Goal: Task Accomplishment & Management: Use online tool/utility

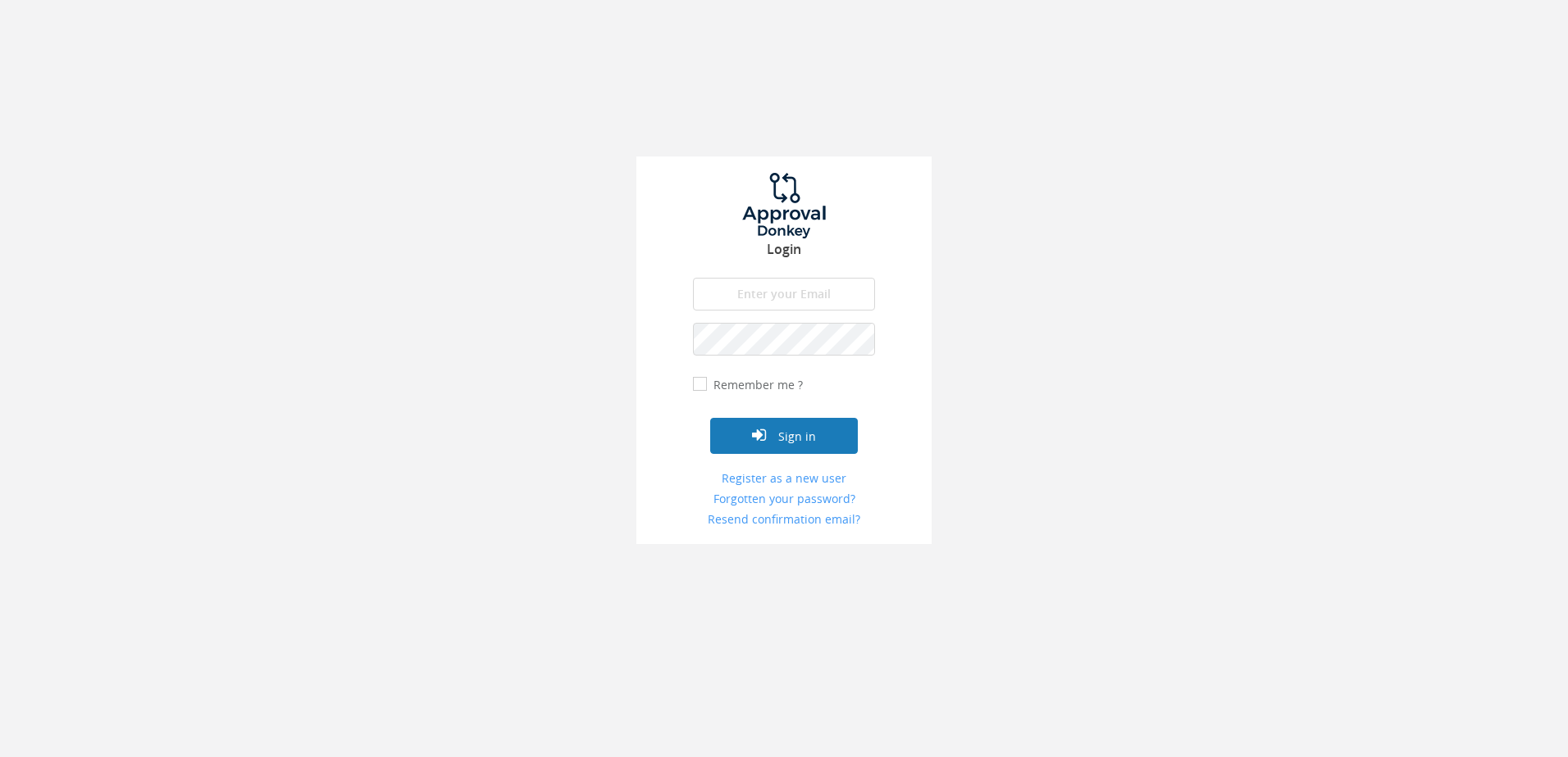
type input "[PERSON_NAME][EMAIL_ADDRESS][DOMAIN_NAME]"
click at [774, 432] on button "Sign in" at bounding box center [784, 436] width 148 height 36
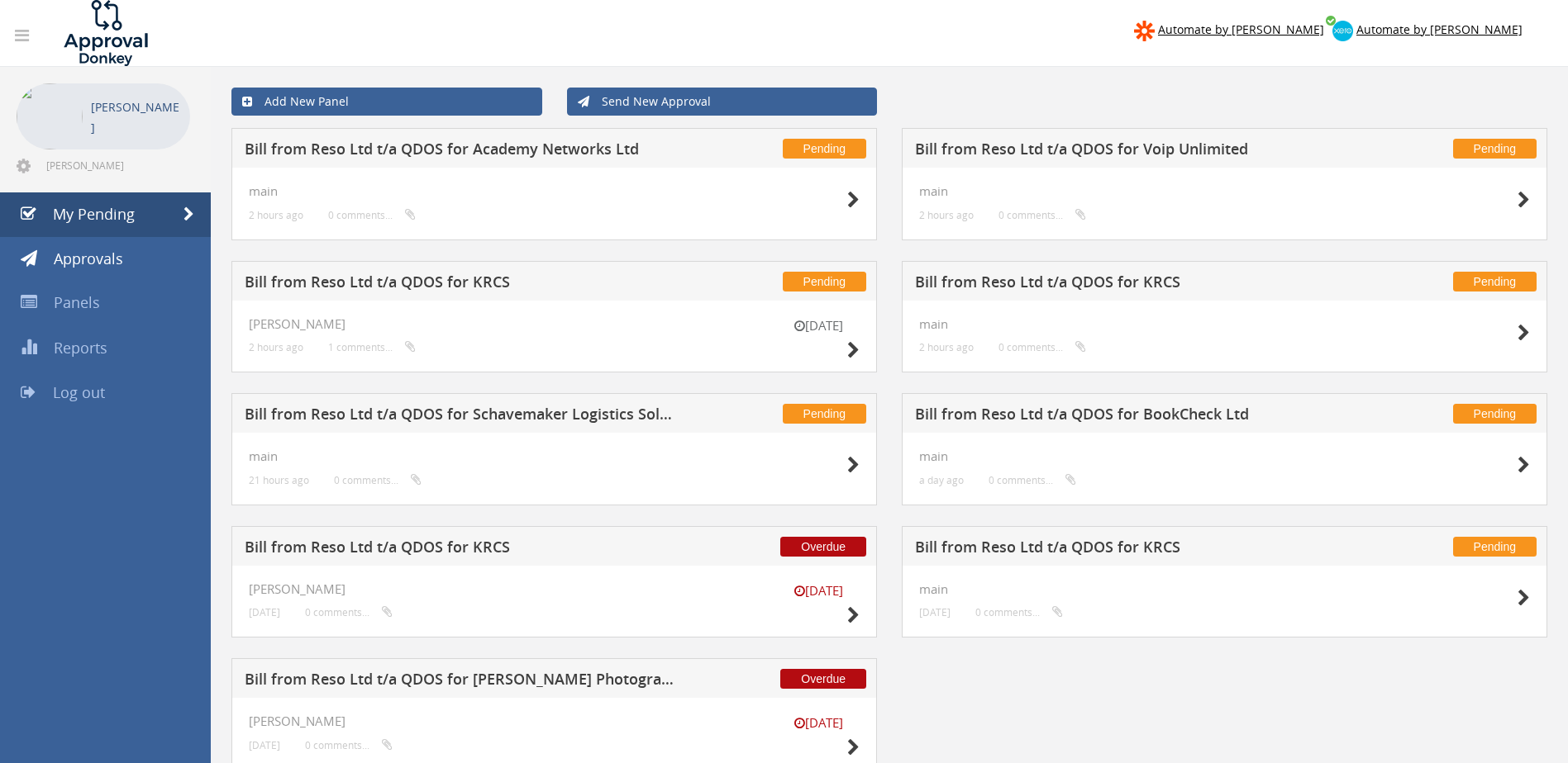
click at [445, 146] on h5 "Bill from Reso Ltd t/a QDOS for Academy Networks Ltd" at bounding box center [461, 151] width 434 height 21
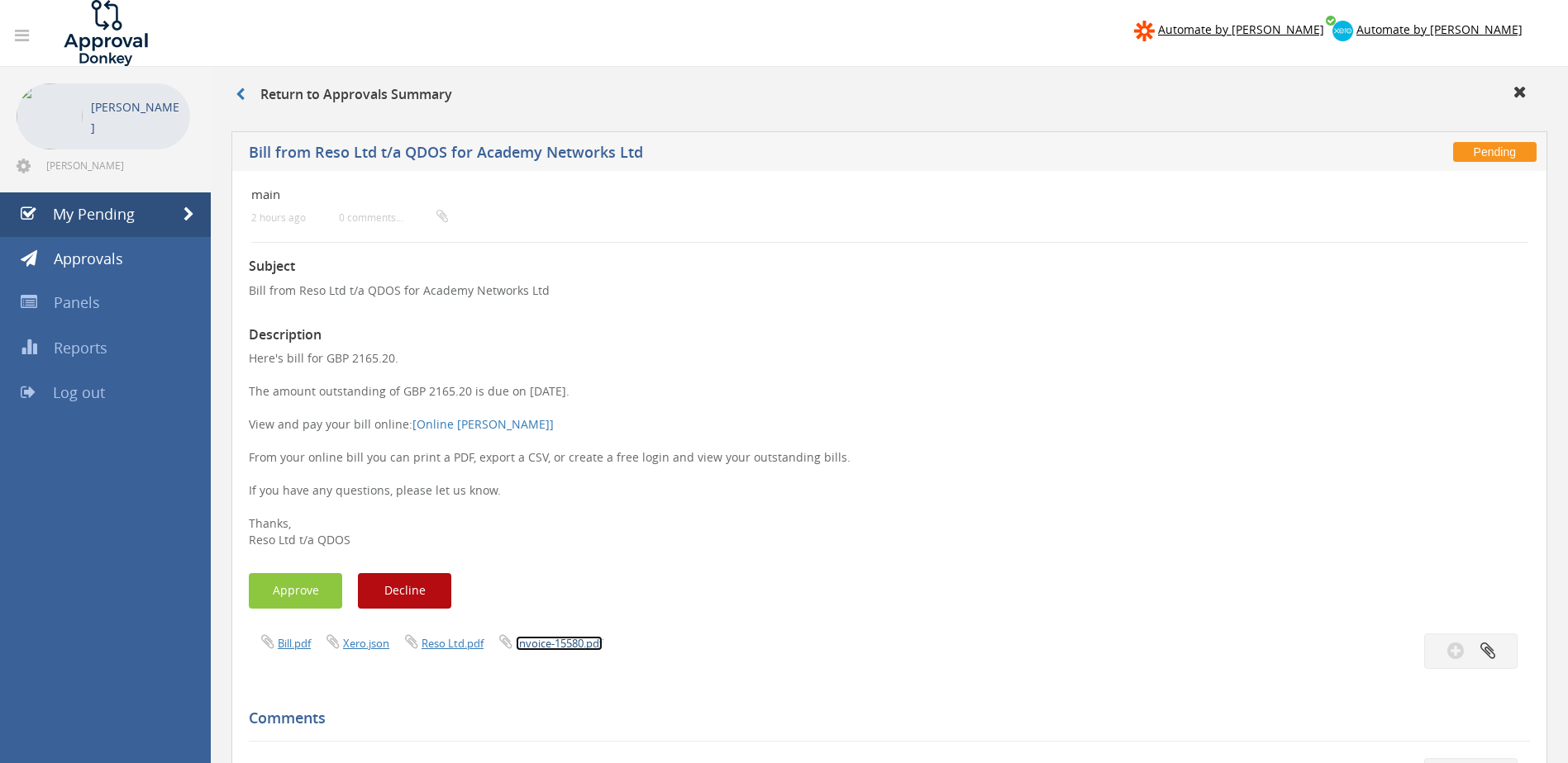
click at [552, 644] on link "Invoice-15580.pdf" at bounding box center [559, 643] width 87 height 15
click at [294, 575] on button "Approve" at bounding box center [295, 591] width 93 height 35
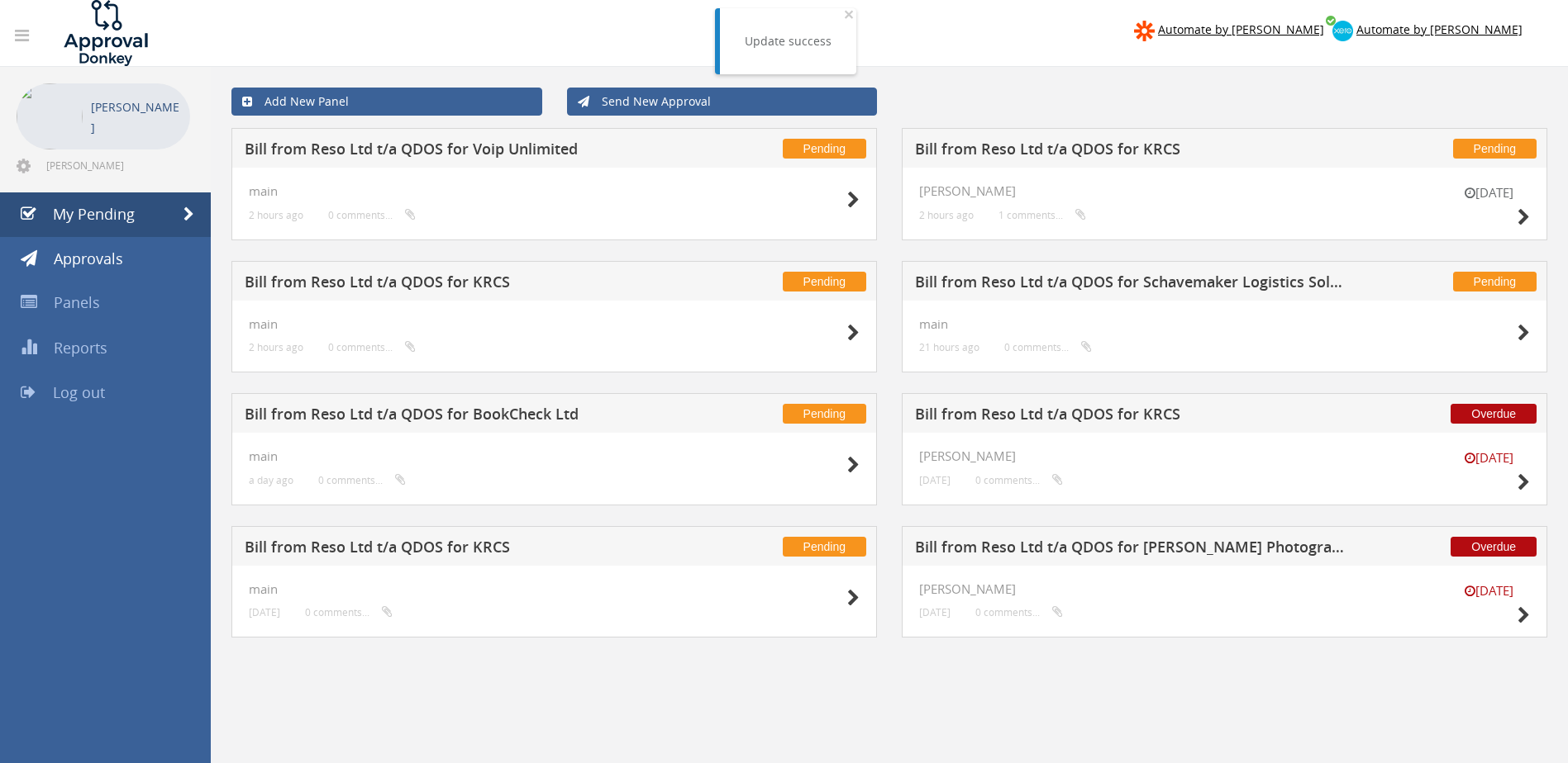
click at [1056, 141] on h5 "Bill from Reso Ltd t/a QDOS for KRCS" at bounding box center [1131, 151] width 434 height 21
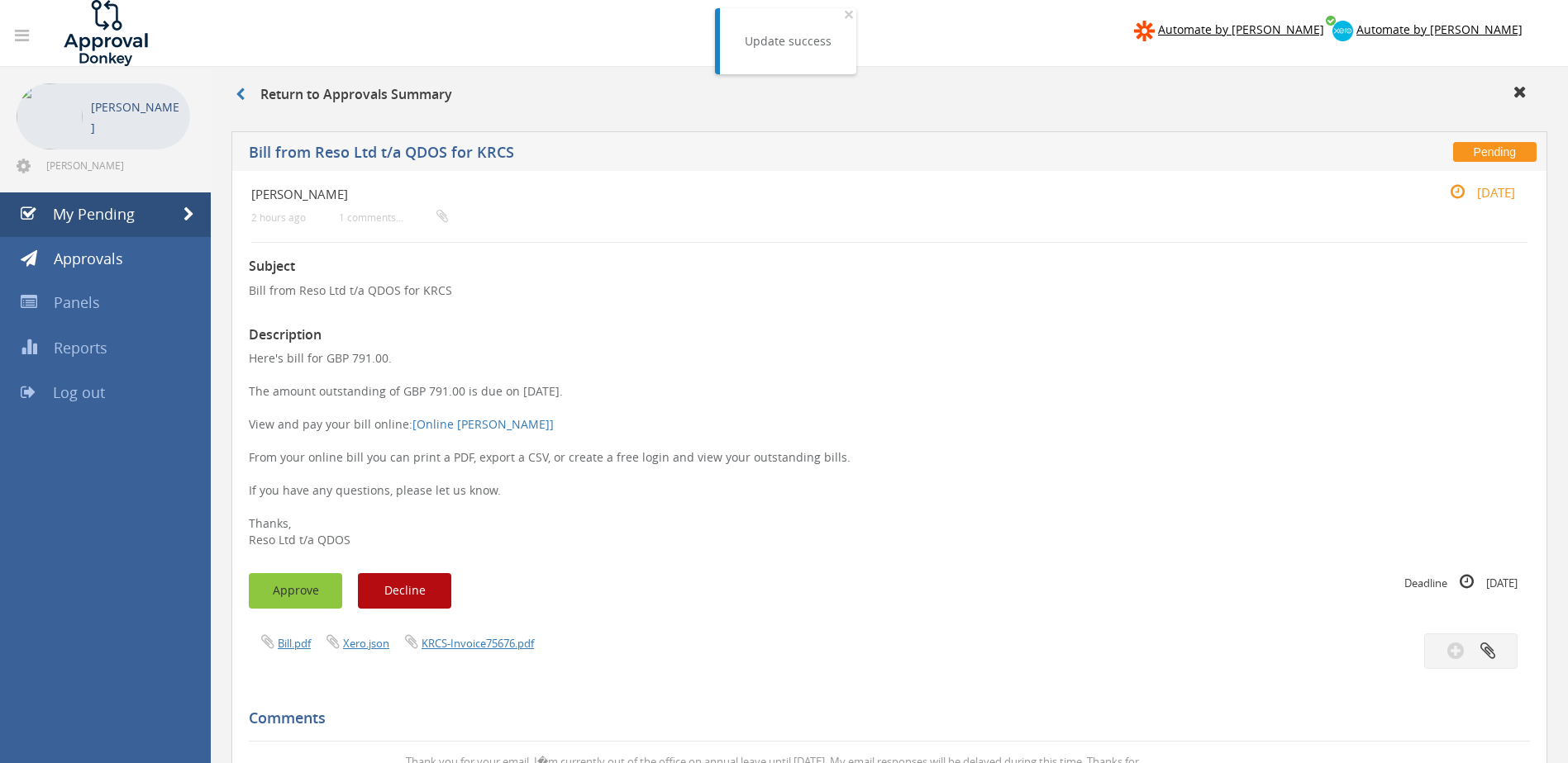
click at [304, 588] on button "Approve" at bounding box center [295, 591] width 93 height 35
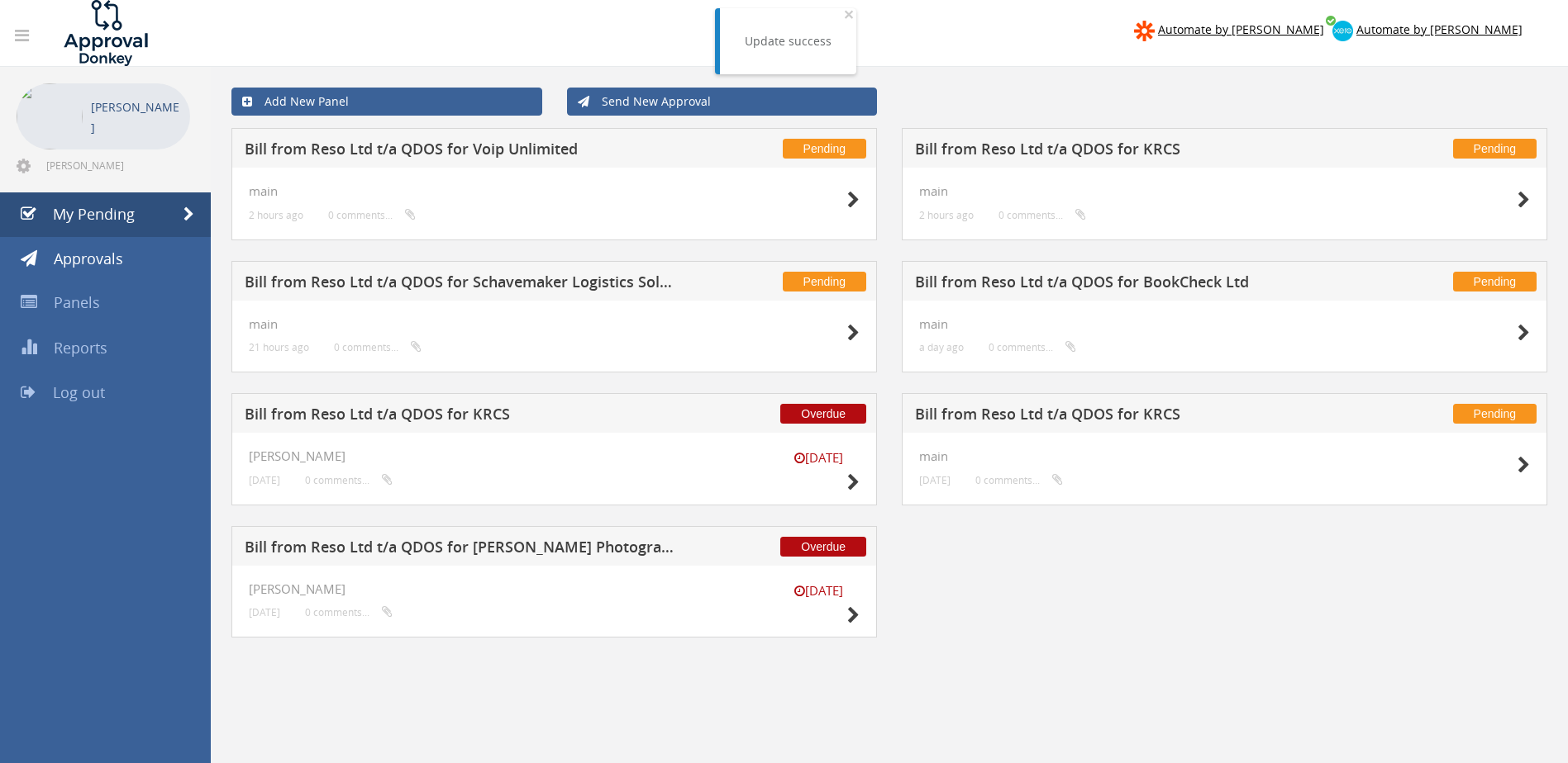
click at [997, 151] on h5 "Bill from Reso Ltd t/a QDOS for KRCS" at bounding box center [1131, 151] width 434 height 21
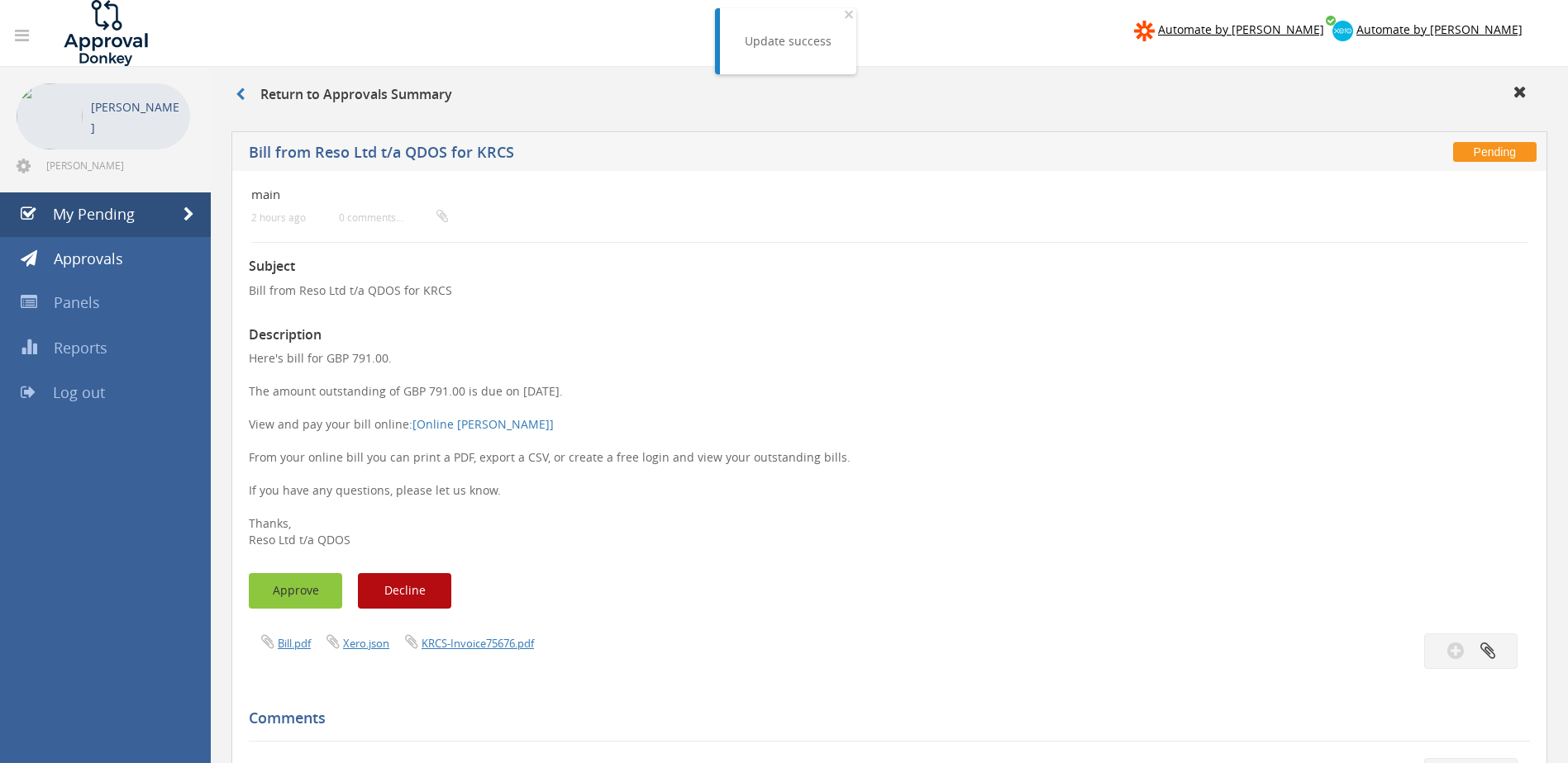
click at [297, 592] on button "Approve" at bounding box center [295, 591] width 93 height 35
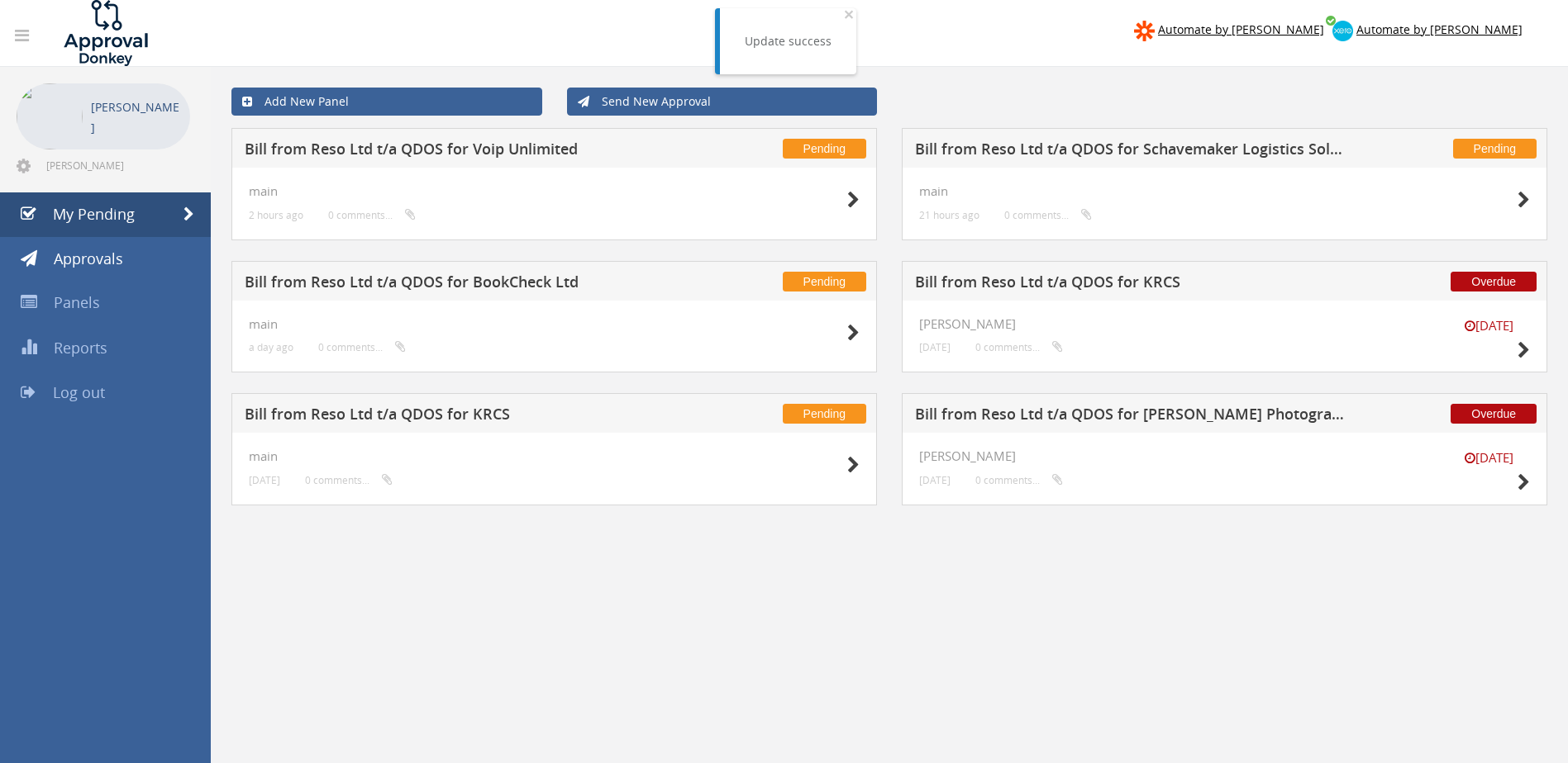
click at [1067, 156] on h5 "Bill from Reso Ltd t/a QDOS for Schavemaker Logistics Solutions" at bounding box center [1131, 151] width 434 height 21
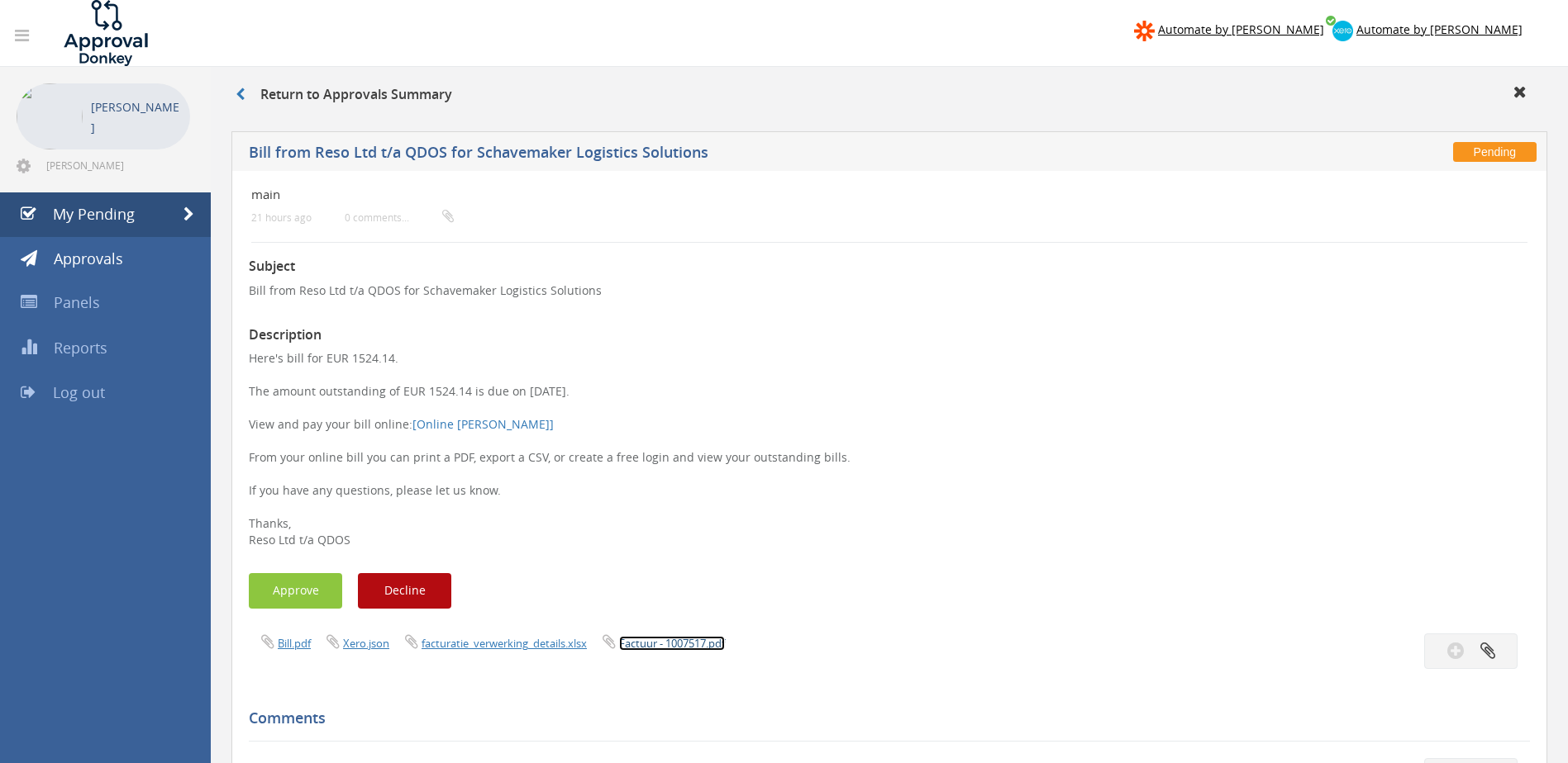
click at [673, 645] on link "Factuur - 1007517.pdf" at bounding box center [672, 643] width 106 height 15
click at [314, 597] on button "Approve" at bounding box center [295, 591] width 93 height 35
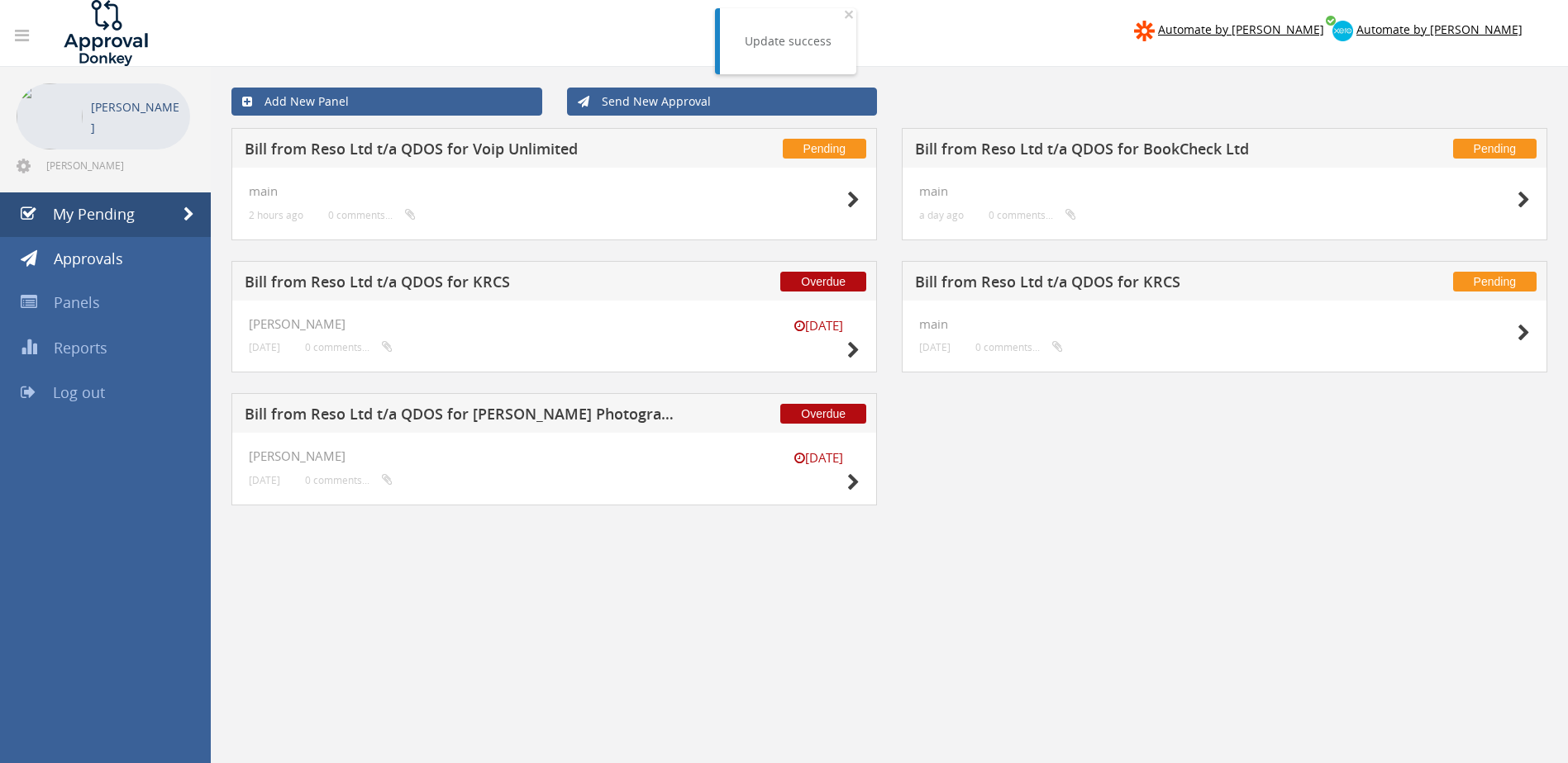
click at [1154, 153] on h5 "Bill from Reso Ltd t/a QDOS for BookCheck Ltd" at bounding box center [1131, 151] width 434 height 21
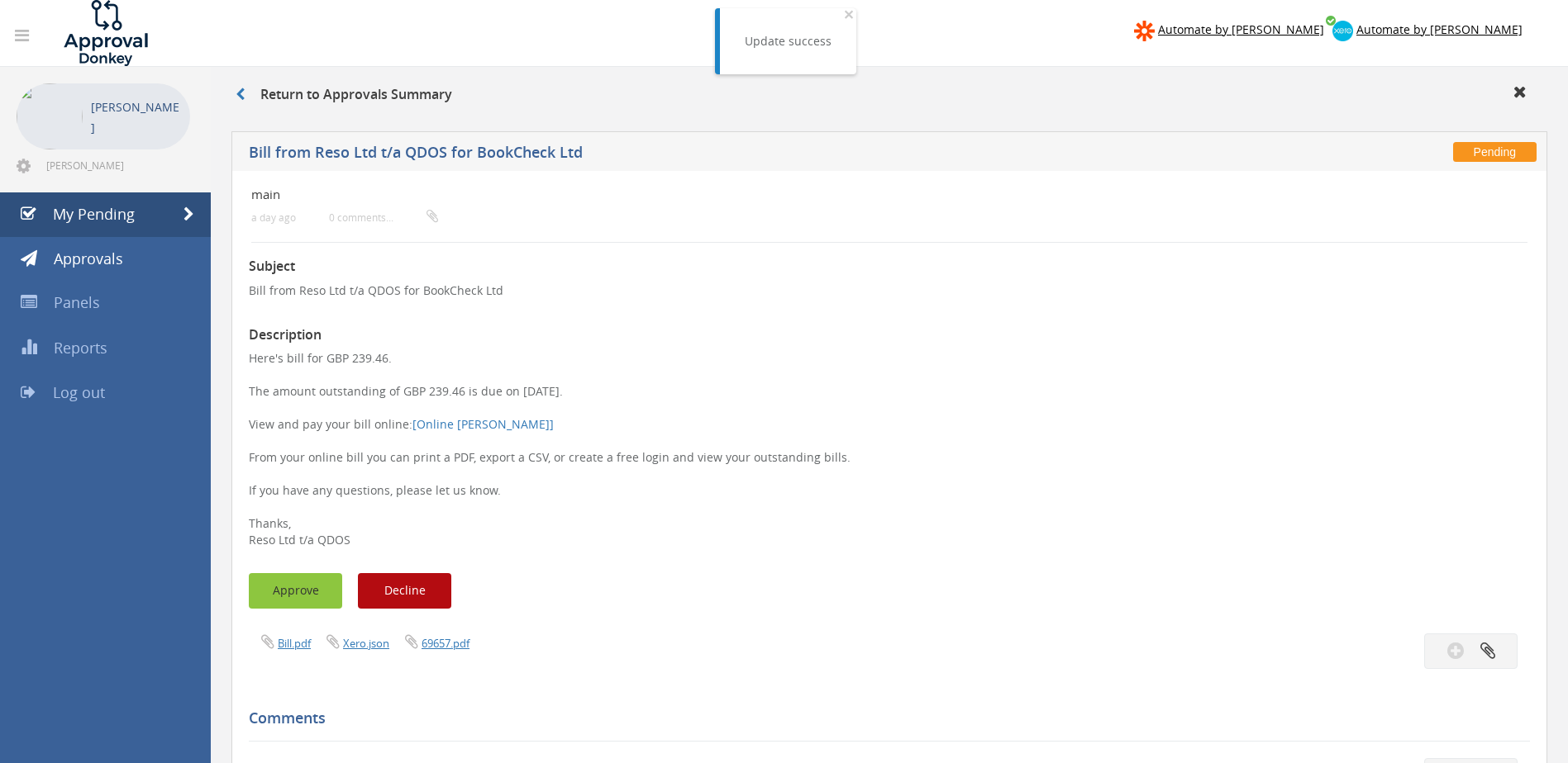
click at [300, 593] on button "Approve" at bounding box center [295, 591] width 93 height 35
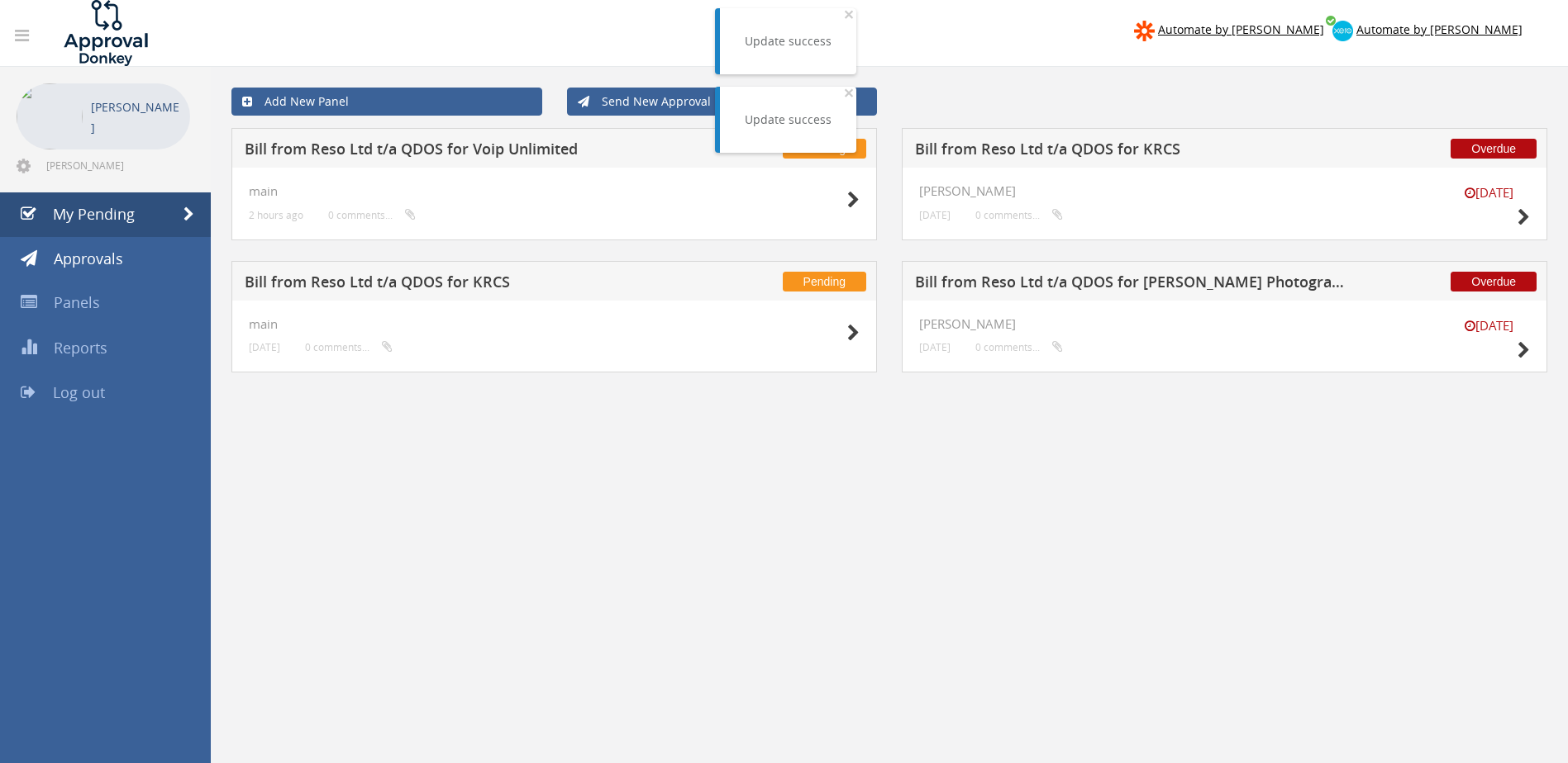
click at [1008, 86] on div "Add New Panel Send New Approval" at bounding box center [890, 102] width 1341 height 53
click at [357, 279] on h5 "Bill from Reso Ltd t/a QDOS for KRCS" at bounding box center [461, 284] width 434 height 21
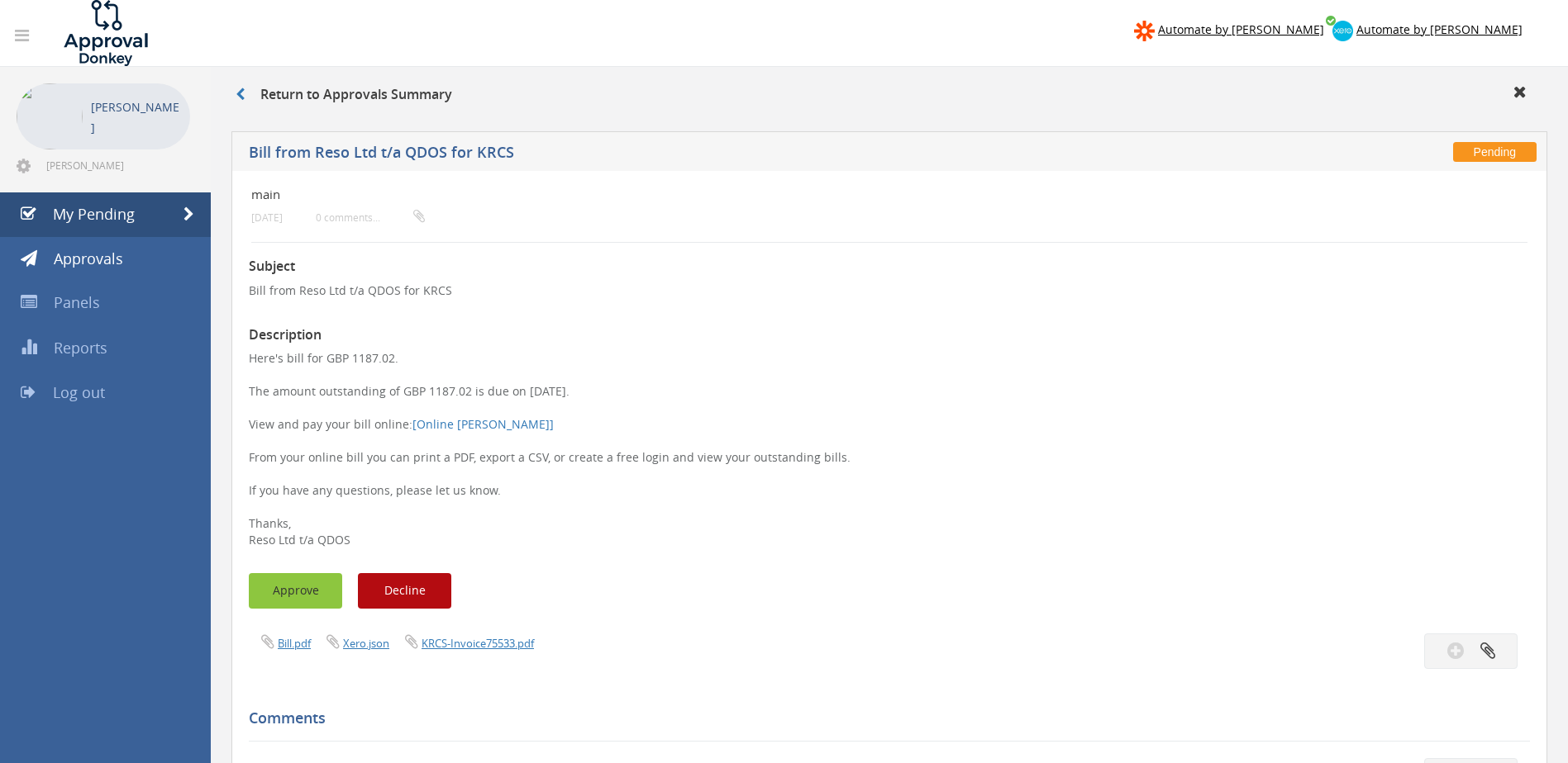
click at [296, 594] on button "Approve" at bounding box center [295, 591] width 93 height 35
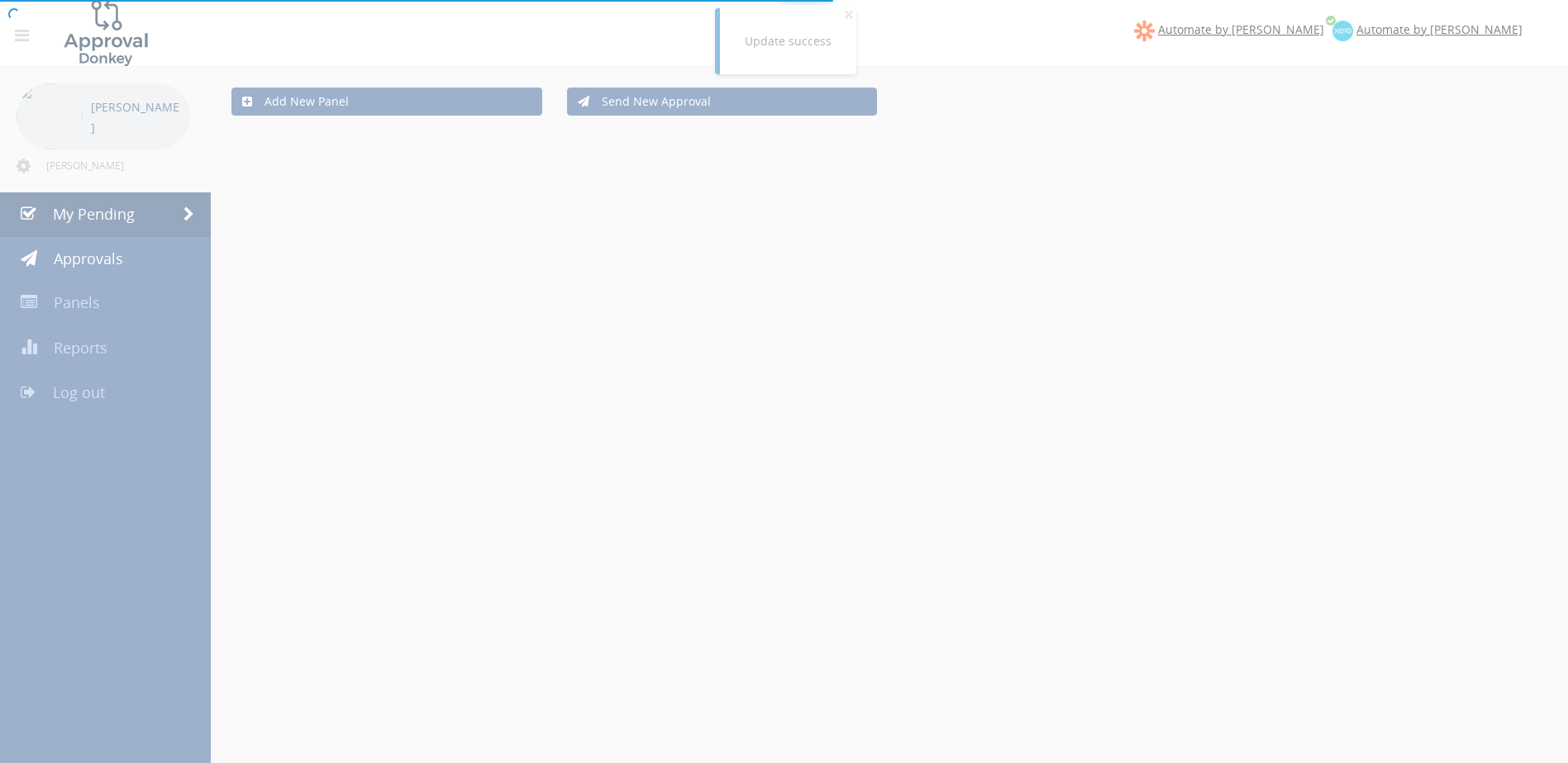
click at [1088, 93] on div at bounding box center [784, 382] width 1568 height 763
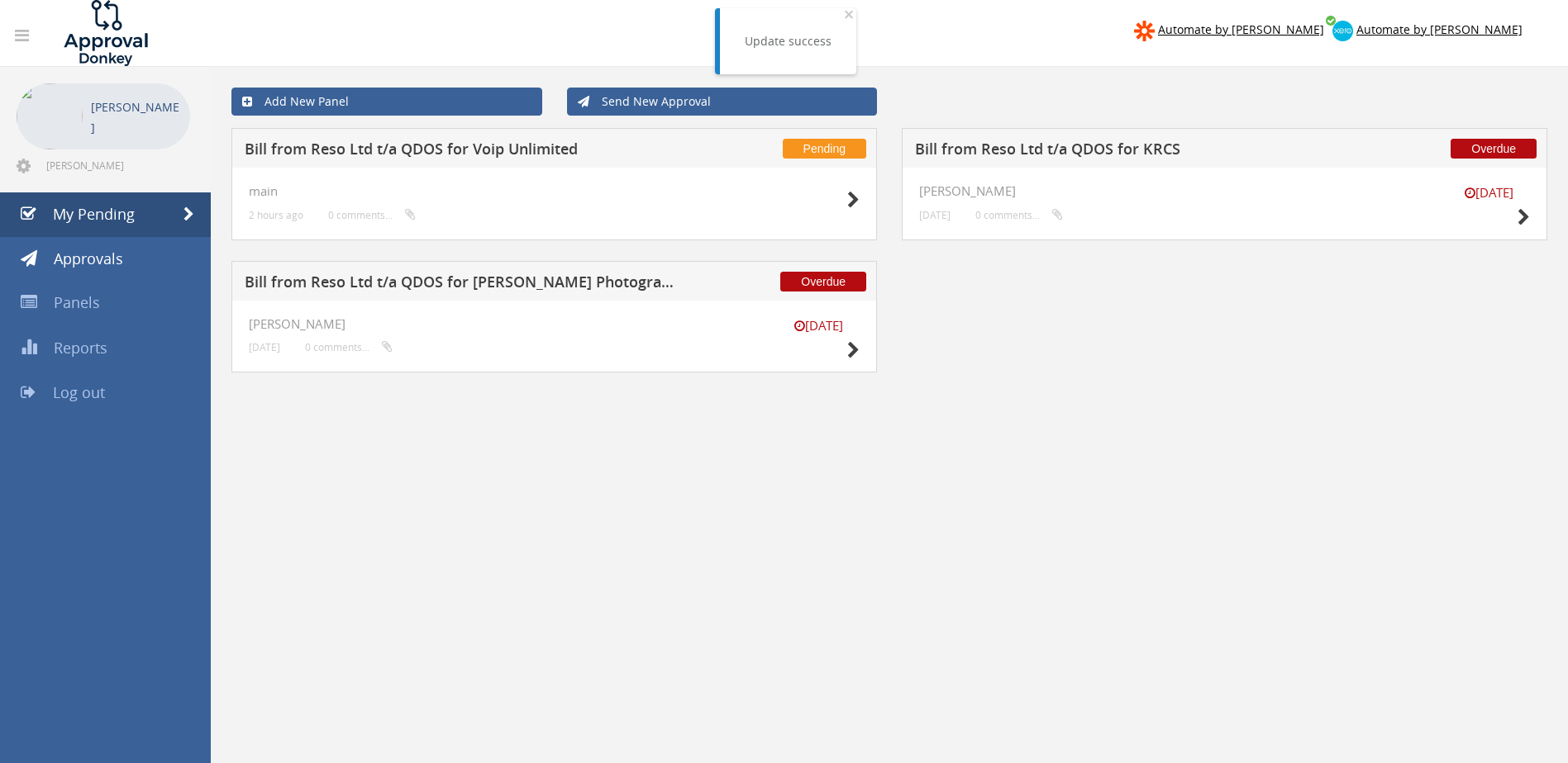
click at [383, 154] on h5 "Bill from Reso Ltd t/a QDOS for Voip Unlimited" at bounding box center [461, 151] width 434 height 21
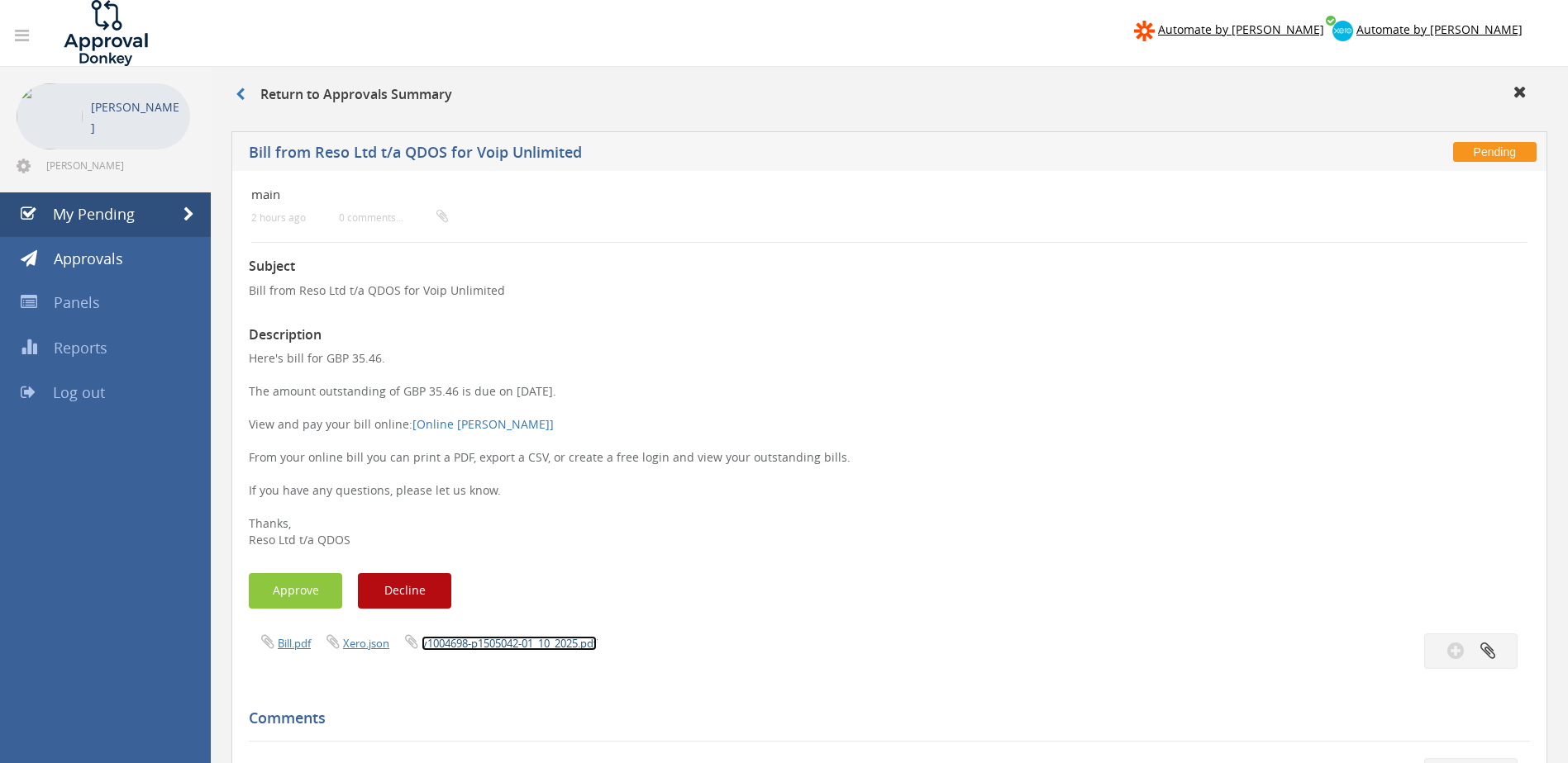
click at [516, 648] on link "v1004698-p1505042-01_10_2025.pdf" at bounding box center [509, 643] width 175 height 15
click at [785, 306] on div "Subject Bill from Reso Ltd t/a QDOS for Voip Unlimited Description Here's bill …" at bounding box center [889, 721] width 1281 height 957
click at [307, 590] on button "Approve" at bounding box center [295, 591] width 93 height 35
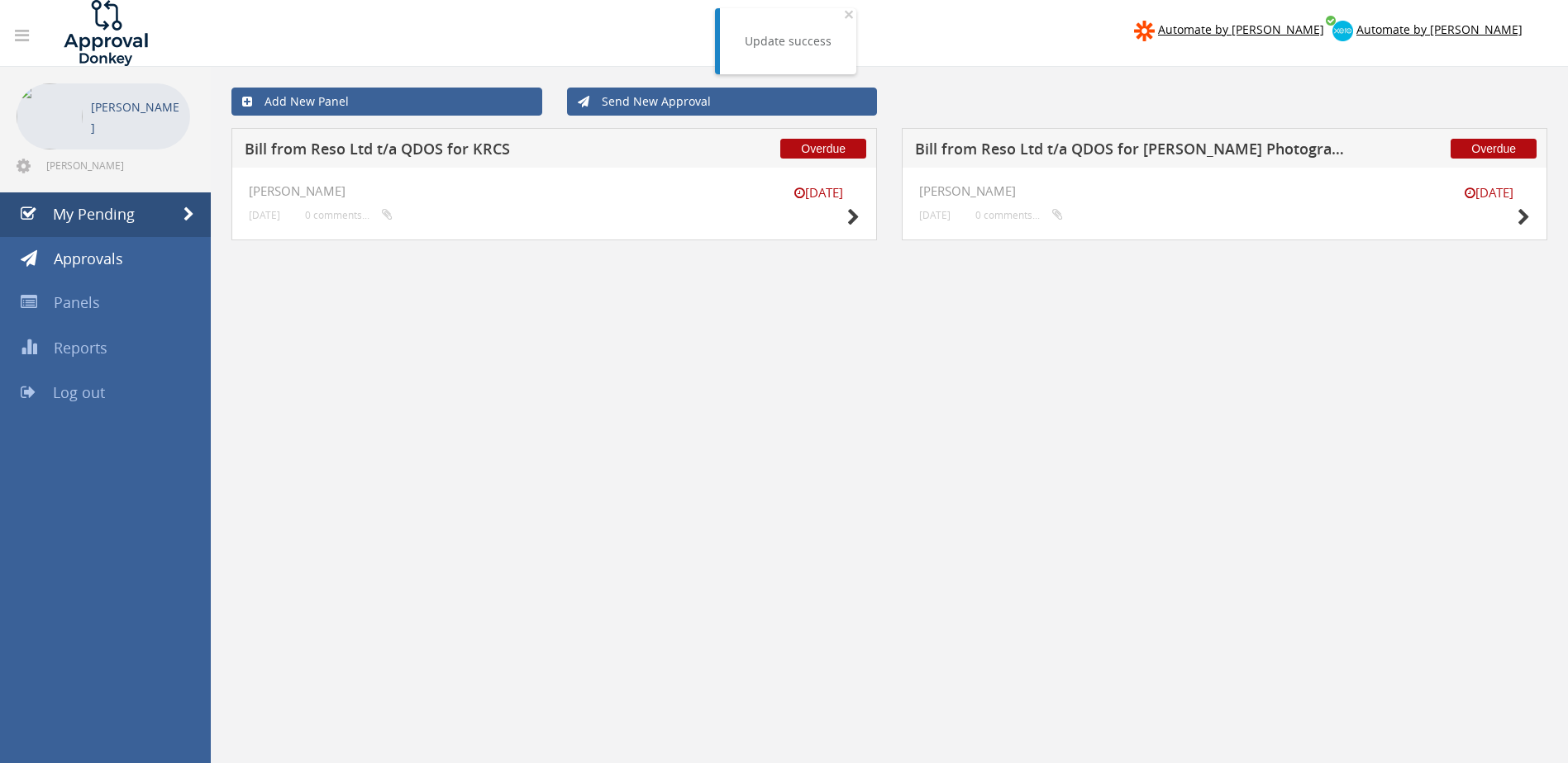
click at [886, 166] on div "Overdue Bill from Reso Ltd t/a QDOS for KRCS [DATE] [PERSON_NAME] [DATE] 0 comm…" at bounding box center [554, 195] width 670 height 133
drag, startPoint x: 960, startPoint y: 79, endPoint x: 893, endPoint y: 44, distance: 75.6
click at [960, 81] on div "Add New Panel Send New Approval" at bounding box center [890, 102] width 1341 height 53
click at [851, 14] on span "×" at bounding box center [849, 15] width 10 height 23
click at [960, 72] on div "Add New Panel Send New Approval Overdue Bill from Reso Ltd t/a QDOS for KRCS [D…" at bounding box center [890, 180] width 1333 height 227
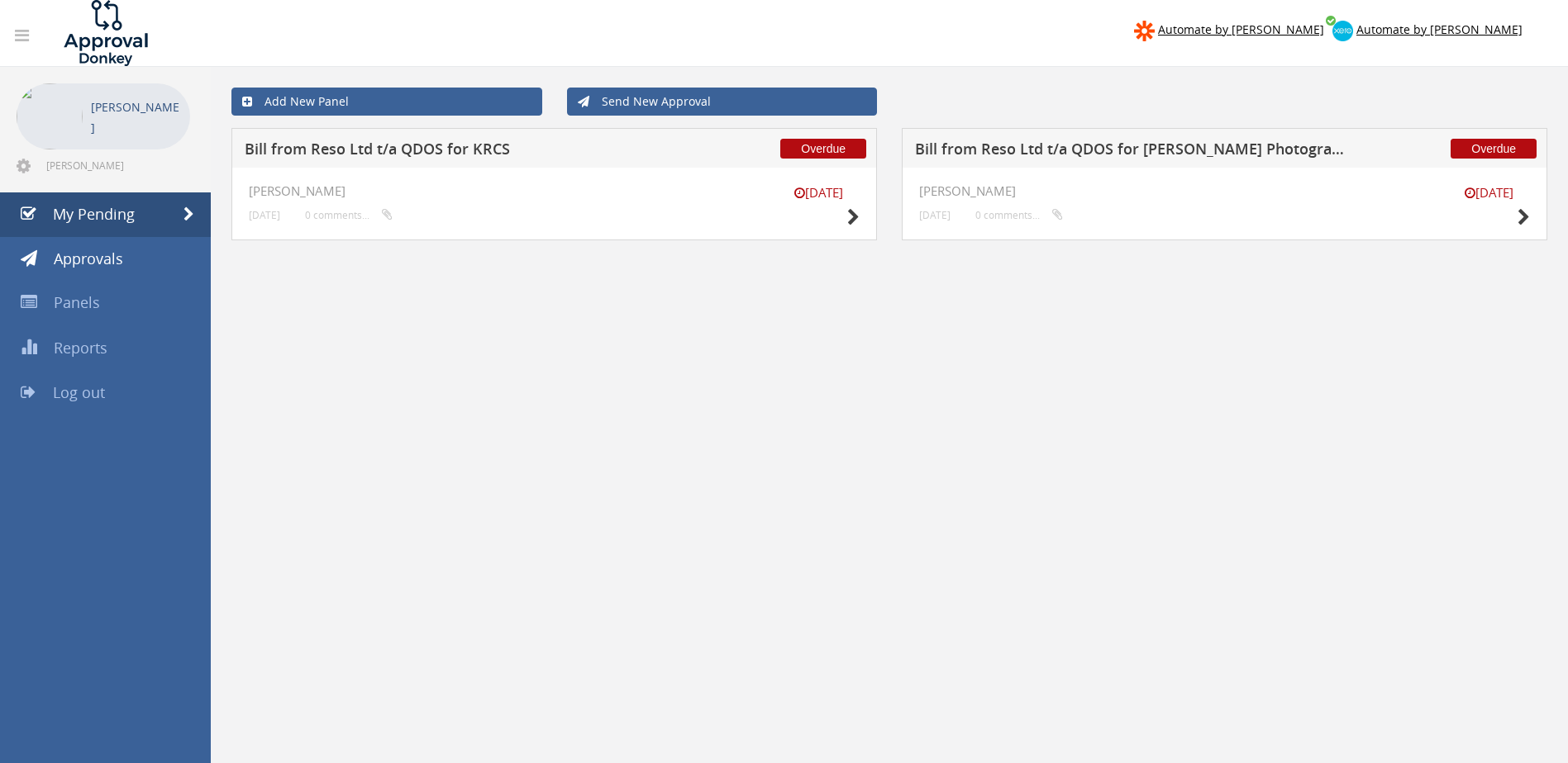
click at [936, 76] on div "Add New Panel Send New Approval" at bounding box center [890, 102] width 1341 height 53
click at [965, 87] on div "Add New Panel Send New Approval" at bounding box center [890, 102] width 1341 height 53
click at [914, 37] on nav "Automate by [PERSON_NAME] Automate by [PERSON_NAME]" at bounding box center [784, 33] width 1593 height 67
click at [933, 78] on div "Add New Panel Send New Approval" at bounding box center [890, 102] width 1341 height 53
click at [934, 38] on nav "Automate by [PERSON_NAME] Automate by [PERSON_NAME]" at bounding box center [784, 33] width 1593 height 67
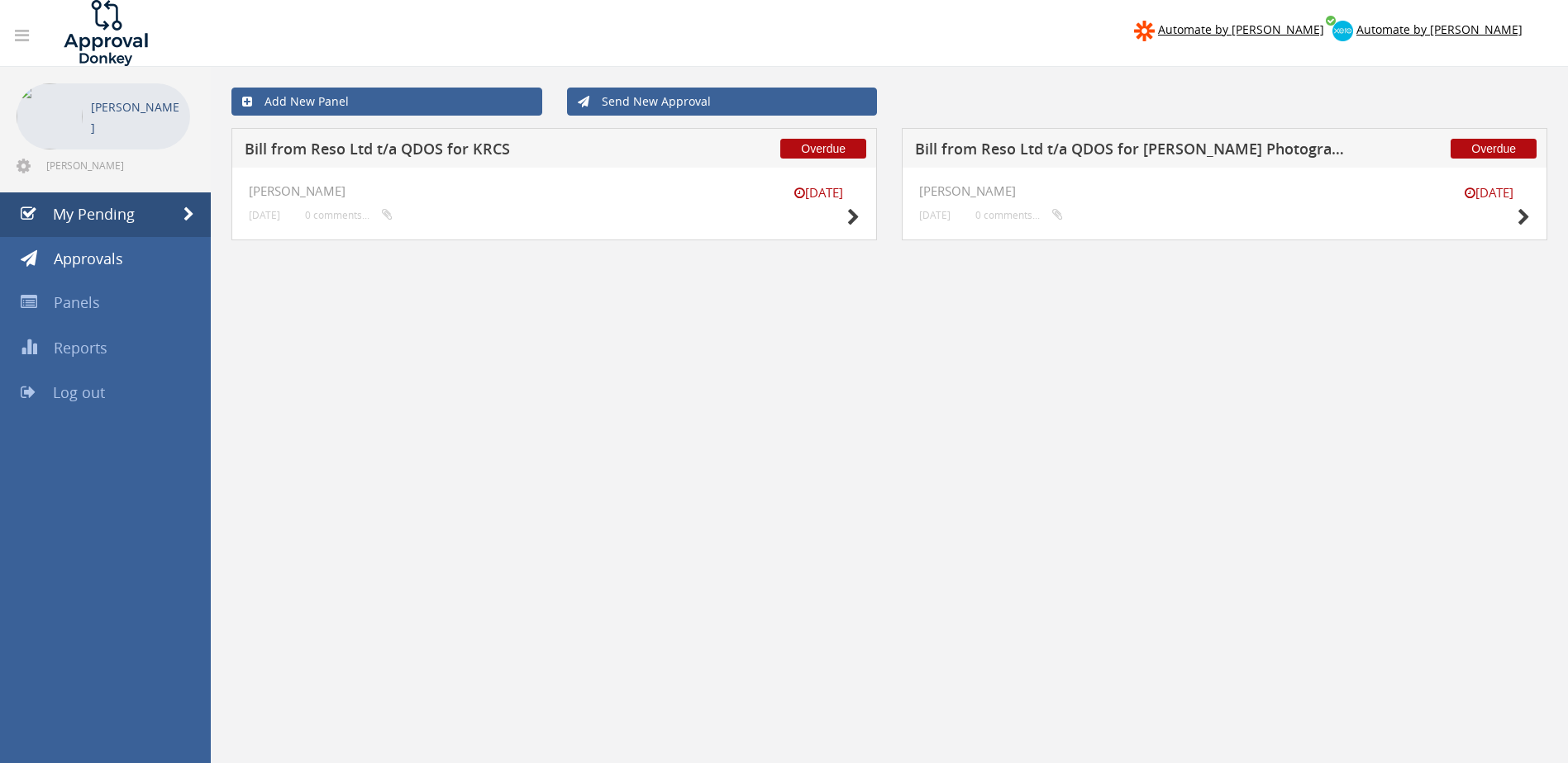
click at [946, 96] on div "Add New Panel Send New Approval" at bounding box center [890, 102] width 1341 height 53
click at [926, 34] on nav "Automate by [PERSON_NAME] Automate by [PERSON_NAME]" at bounding box center [784, 33] width 1593 height 67
click at [907, 34] on nav "Automate by [PERSON_NAME] Automate by [PERSON_NAME]" at bounding box center [784, 33] width 1593 height 67
click at [853, 312] on div "Add New Panel Send New Approval Overdue Bill from Reso Ltd t/a QDOS for KRCS [D…" at bounding box center [889, 562] width 1358 height 992
click at [899, 301] on div "Add New Panel Send New Approval Overdue Bill from Reso Ltd t/a QDOS for KRCS [D…" at bounding box center [889, 562] width 1358 height 992
